Goal: Information Seeking & Learning: Check status

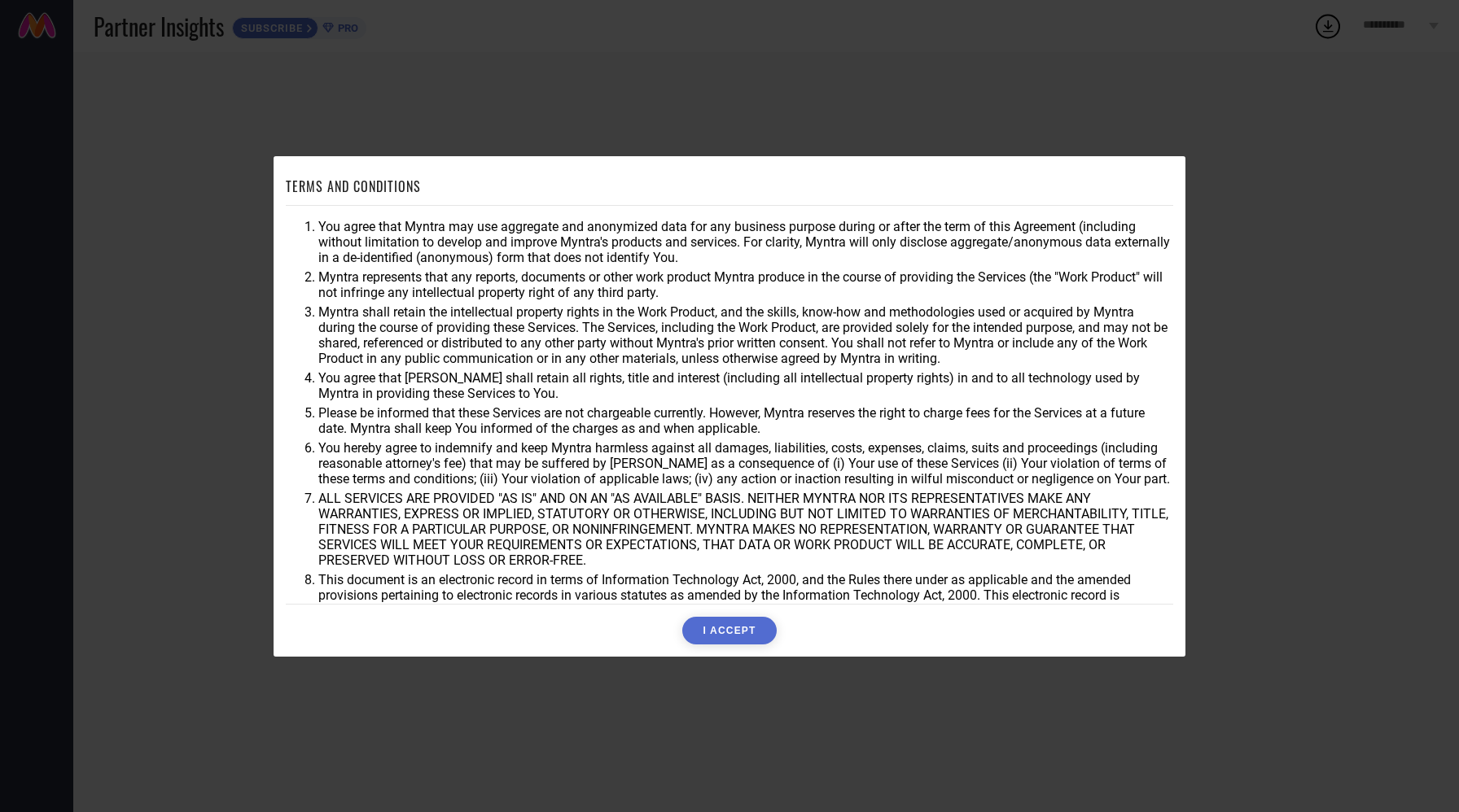
click at [711, 639] on button "I ACCEPT" at bounding box center [729, 630] width 93 height 27
click at [711, 639] on div "Accepting..." at bounding box center [729, 630] width 887 height 27
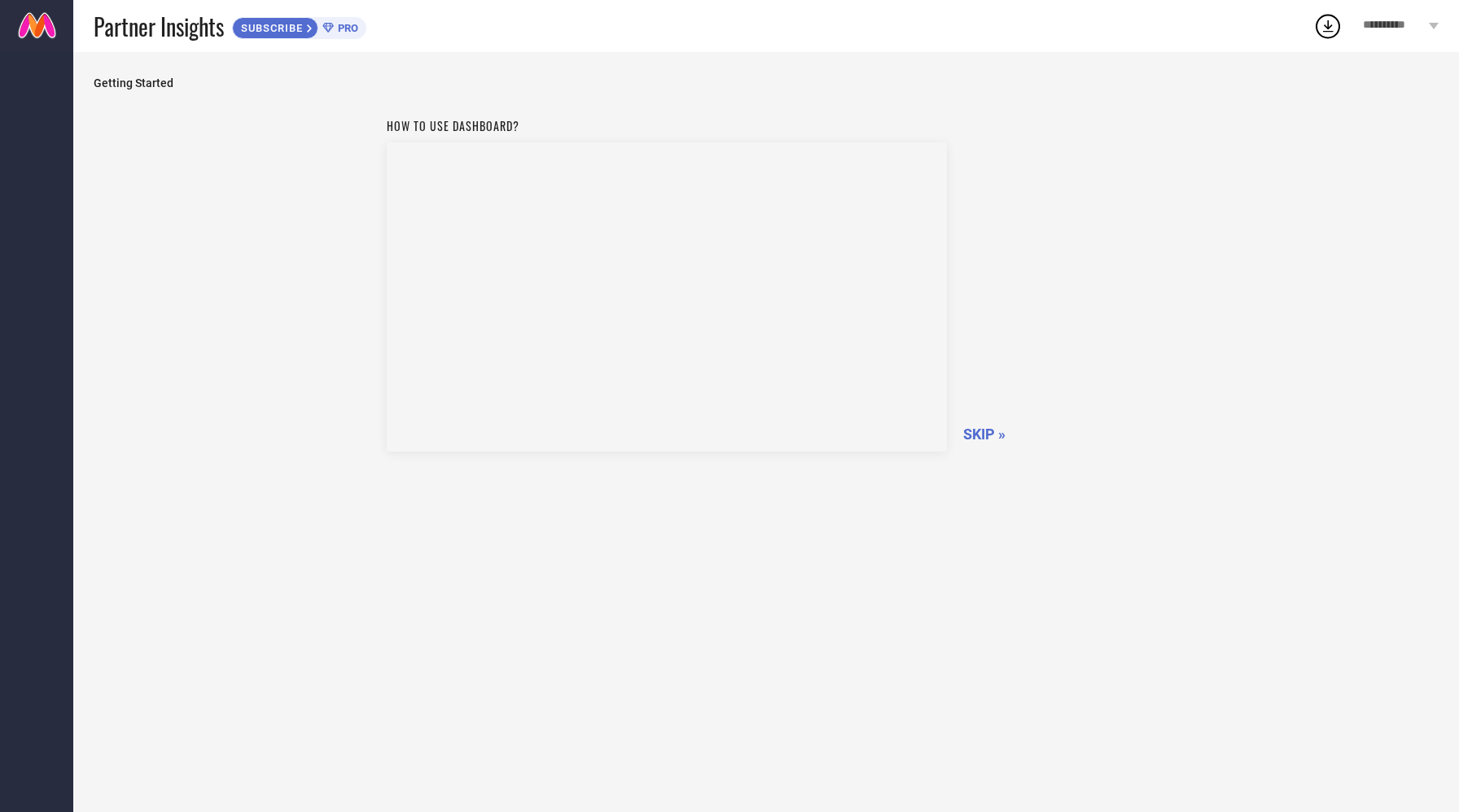
click at [978, 431] on span "SKIP »" at bounding box center [984, 434] width 43 height 17
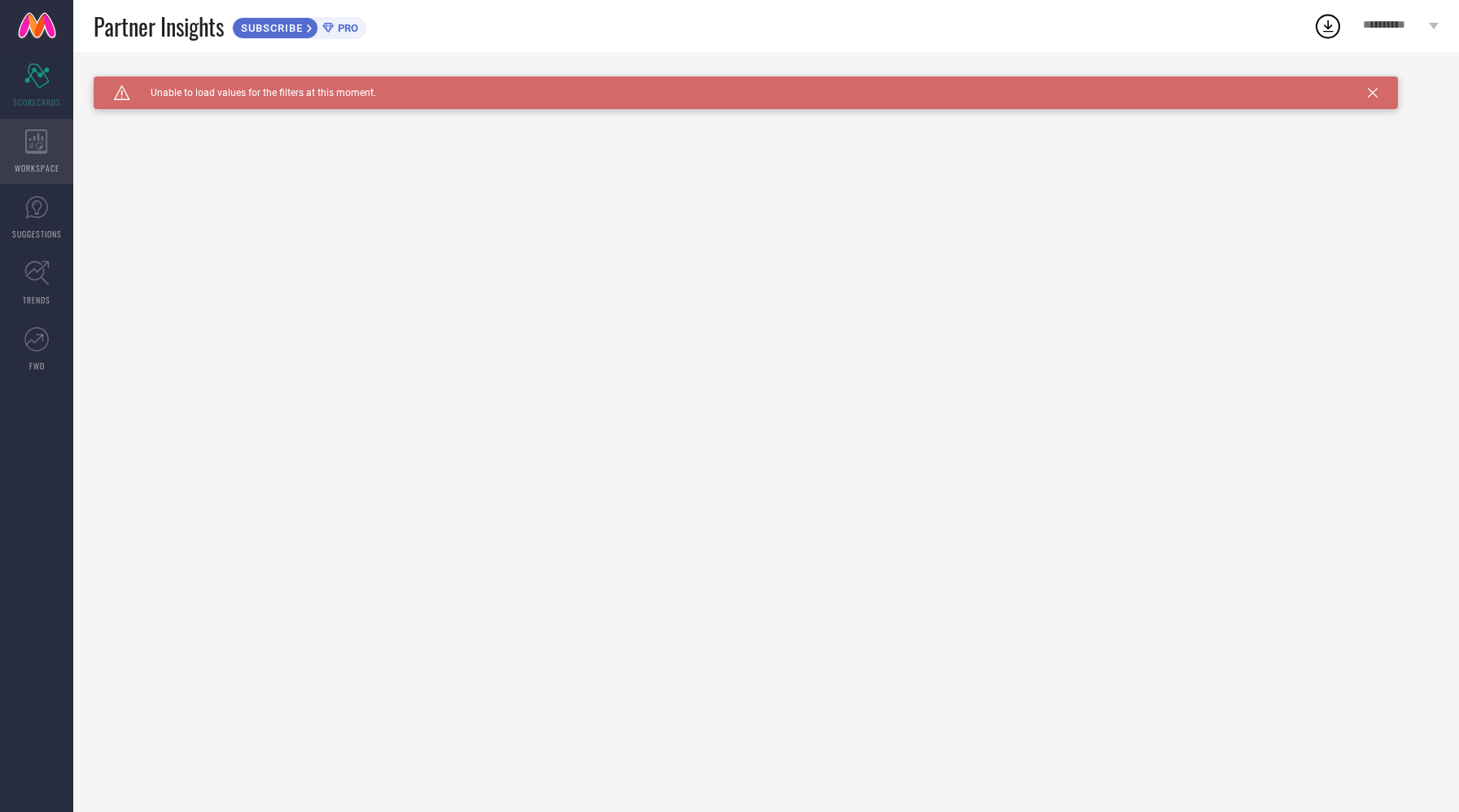
click at [38, 159] on div "WORKSPACE" at bounding box center [36, 151] width 73 height 65
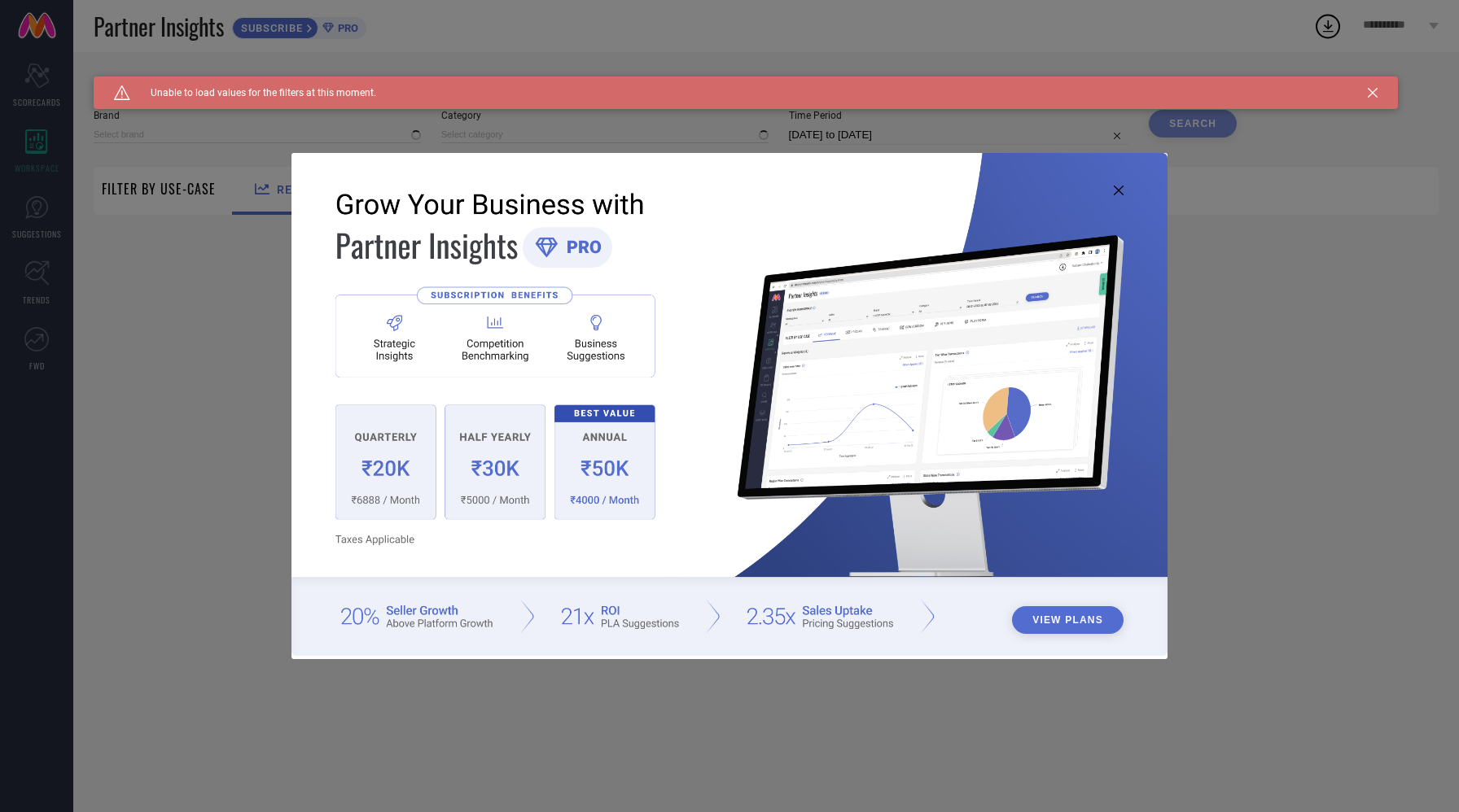
type input "1 STOP FASHION"
type input "All"
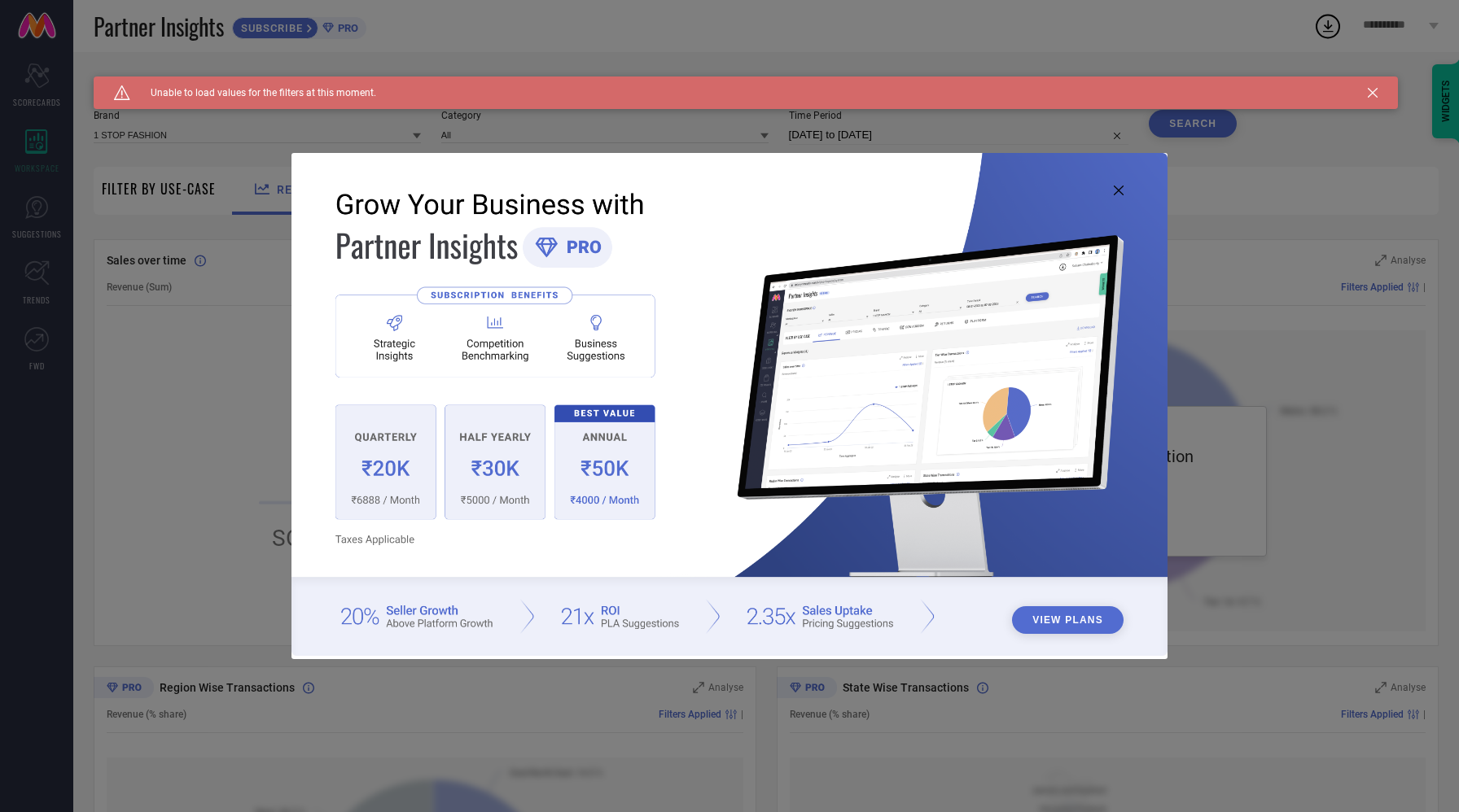
click at [1385, 99] on div "Caution Created with Sketch. Unable to load values for the filters at this mome…" at bounding box center [745, 93] width 1304 height 33
click at [1374, 94] on icon at bounding box center [1373, 93] width 10 height 10
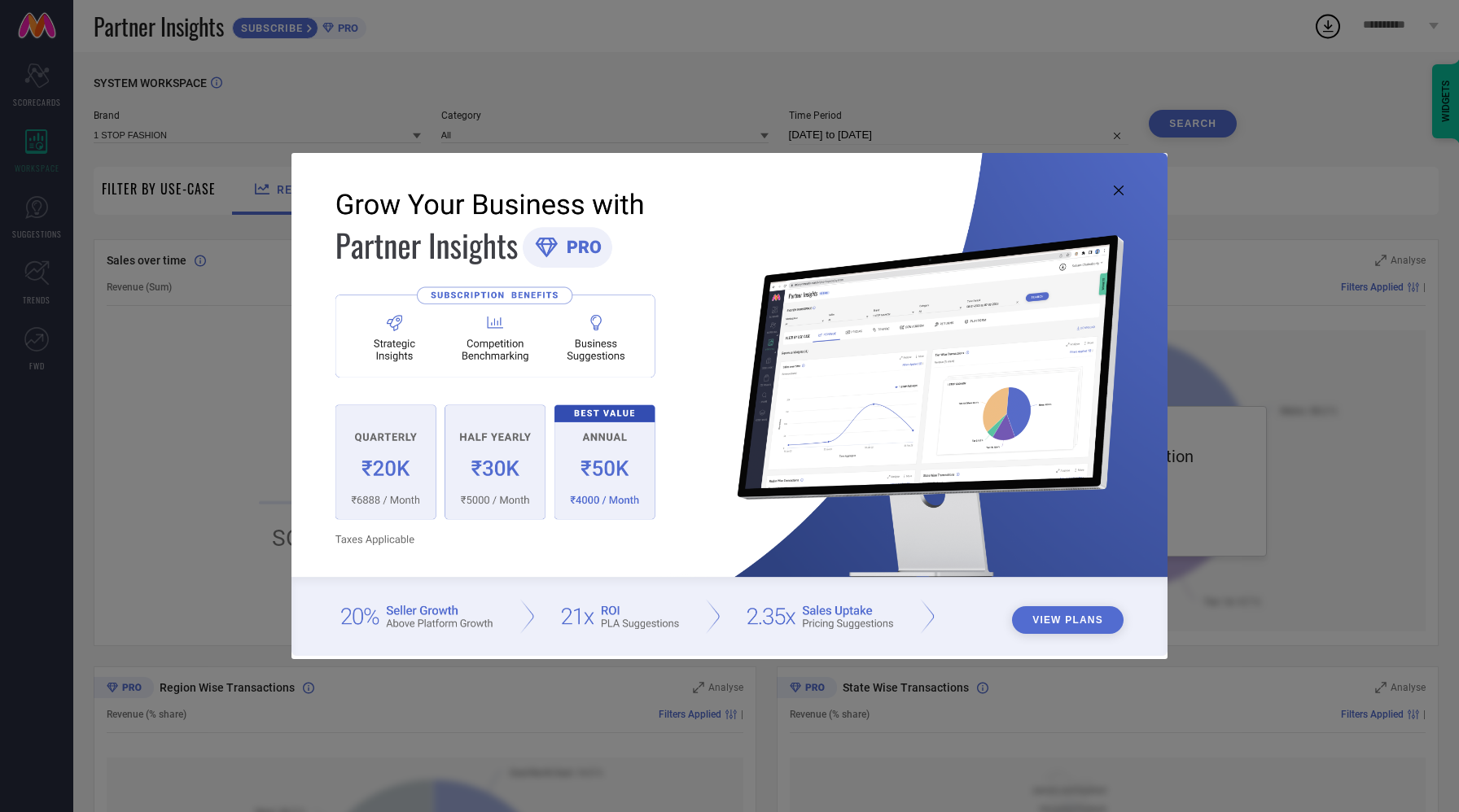
click at [1115, 196] on img at bounding box center [729, 405] width 875 height 503
click at [1115, 192] on icon at bounding box center [1118, 190] width 10 height 10
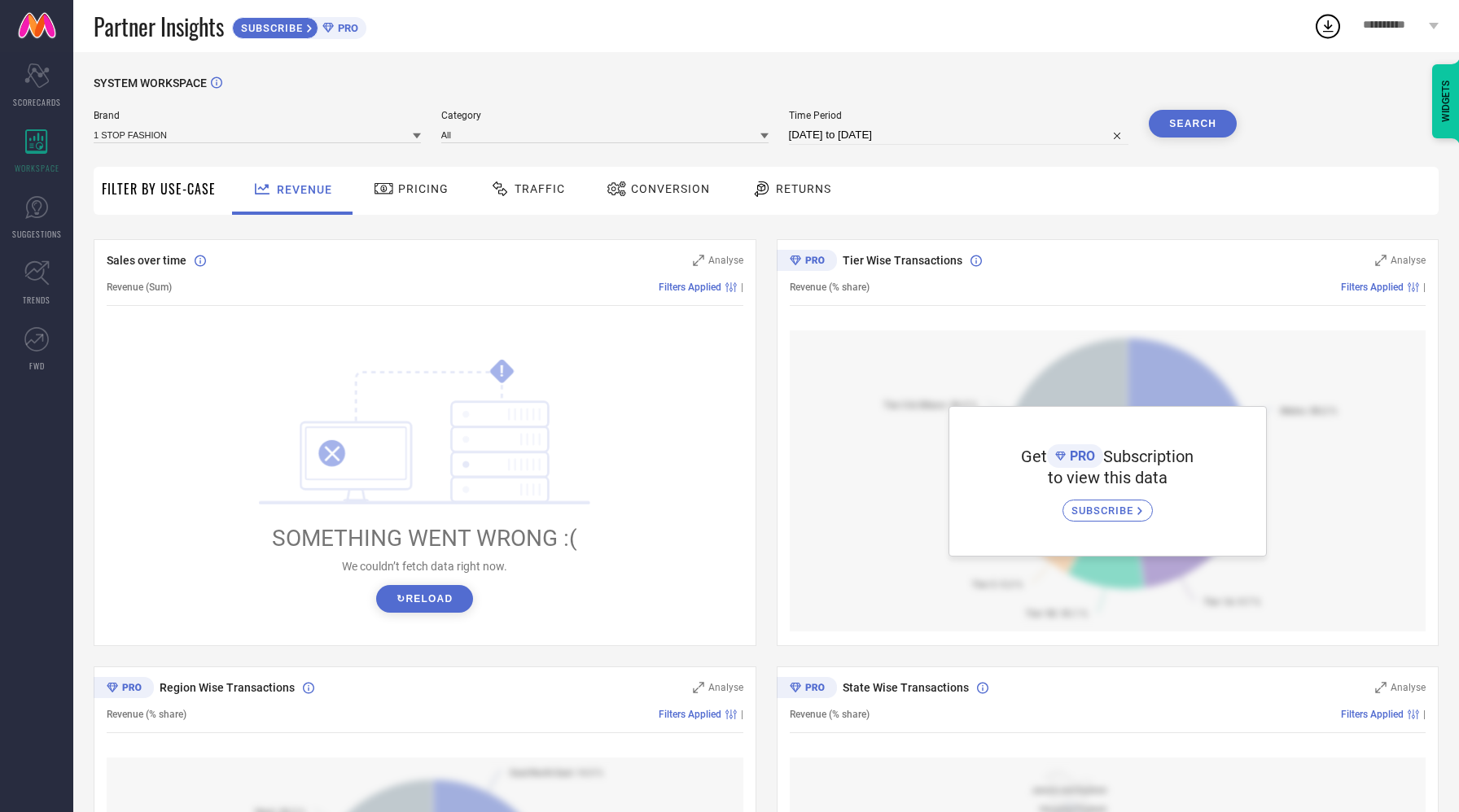
click at [40, 26] on link at bounding box center [36, 26] width 73 height 52
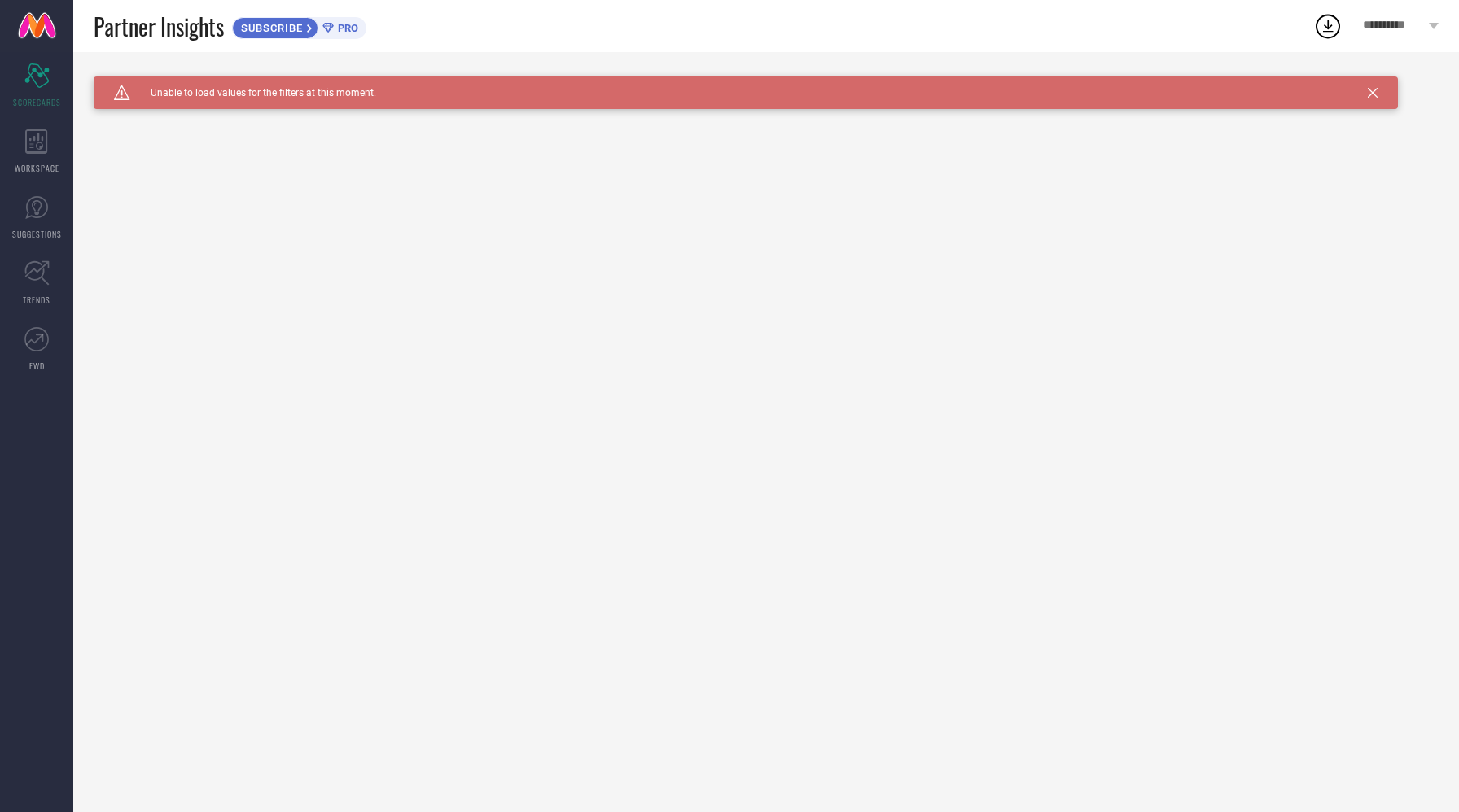
click at [1375, 99] on div "Caution Created with Sketch. Unable to load values for the filters at this mome…" at bounding box center [745, 93] width 1304 height 33
click at [1373, 97] on icon at bounding box center [1373, 93] width 10 height 10
